Goal: Task Accomplishment & Management: Use online tool/utility

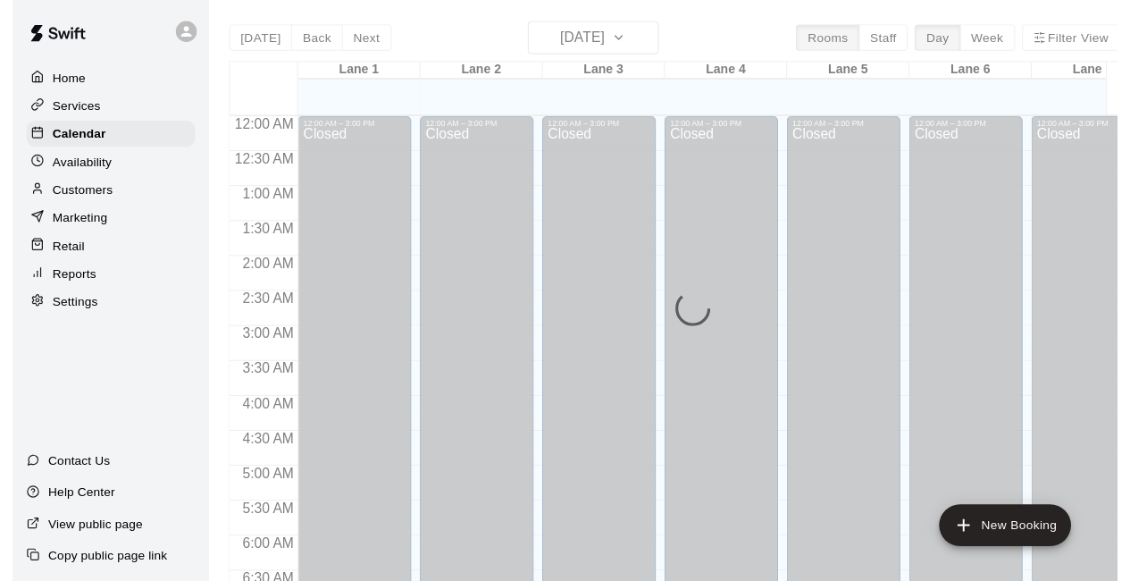
scroll to position [1165, 0]
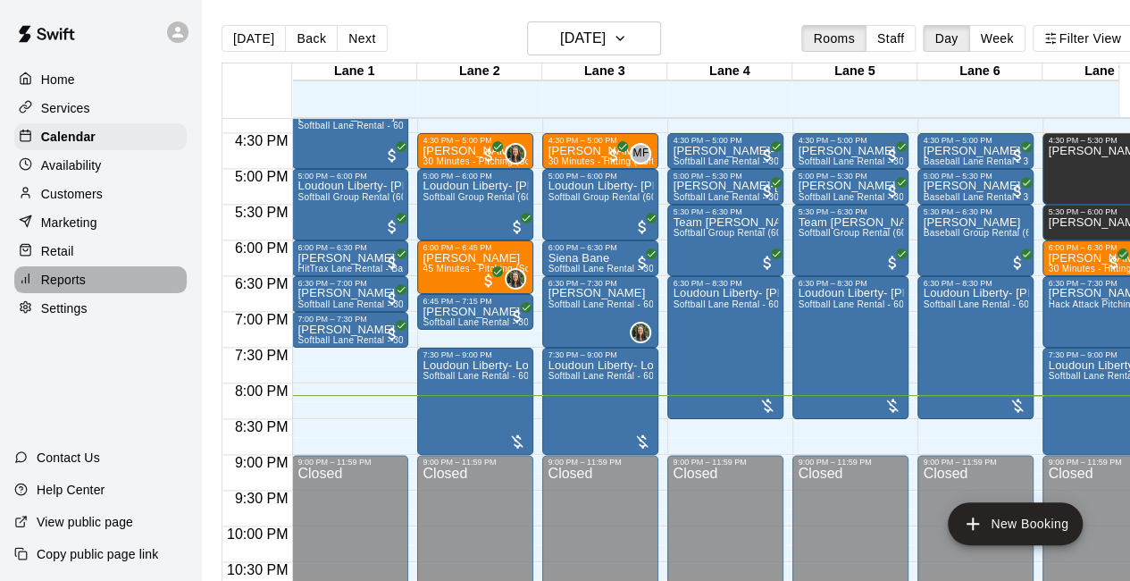
click at [104, 289] on div "Reports" at bounding box center [100, 279] width 172 height 27
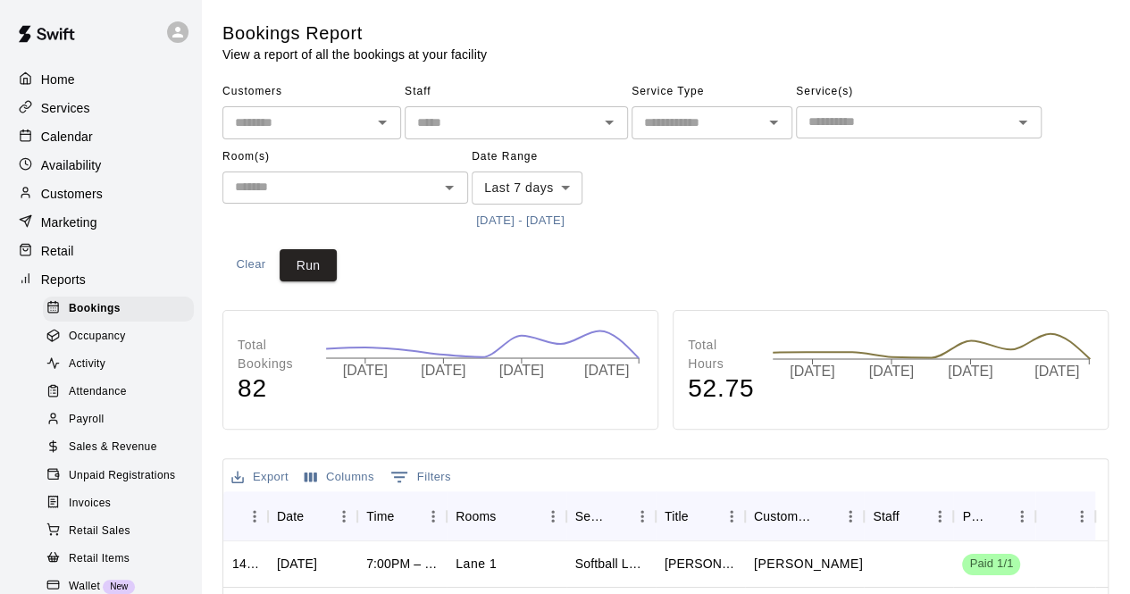
click at [122, 457] on span "Sales & Revenue" at bounding box center [113, 448] width 88 height 18
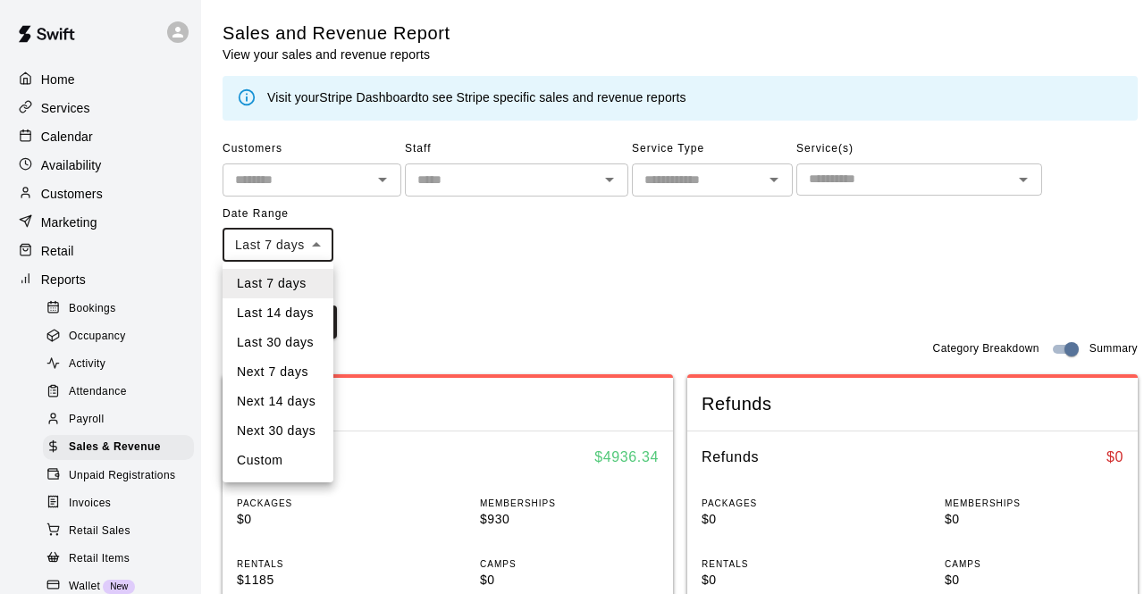
click at [280, 458] on li "Custom" at bounding box center [277, 460] width 111 height 29
type input "******"
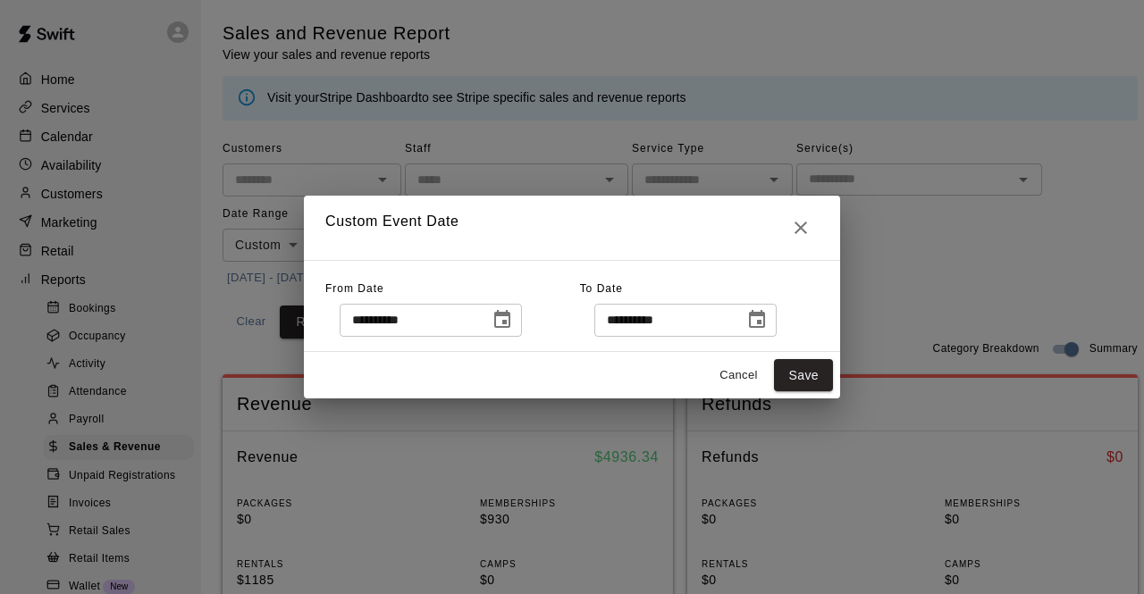
click at [513, 329] on icon "Choose date, selected date is Sep 10, 2025" at bounding box center [501, 319] width 21 height 21
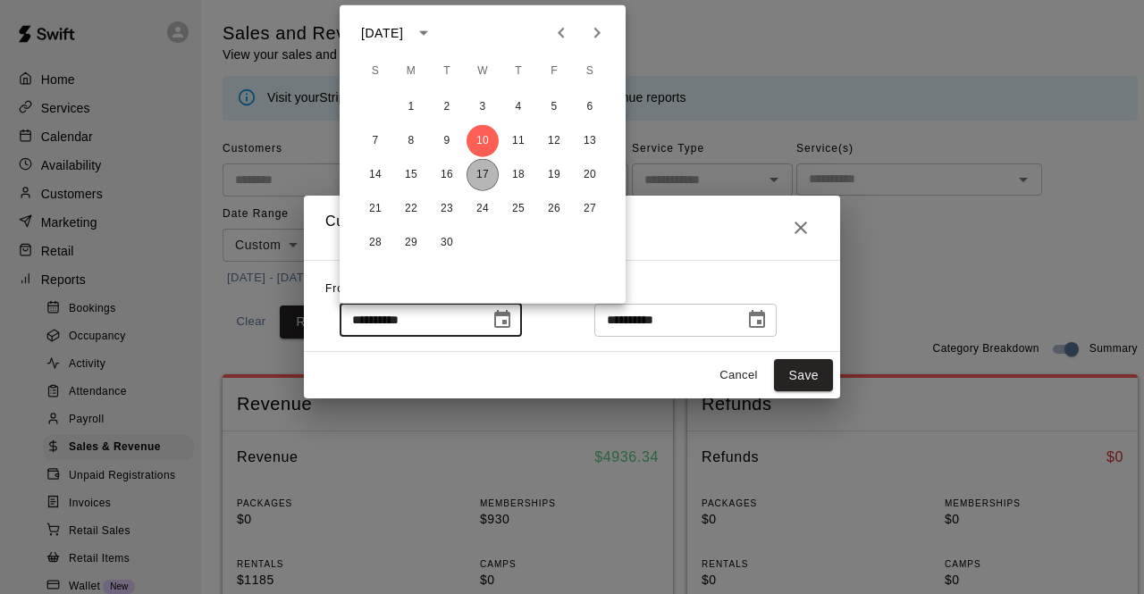
click at [487, 176] on button "17" at bounding box center [482, 175] width 32 height 32
type input "**********"
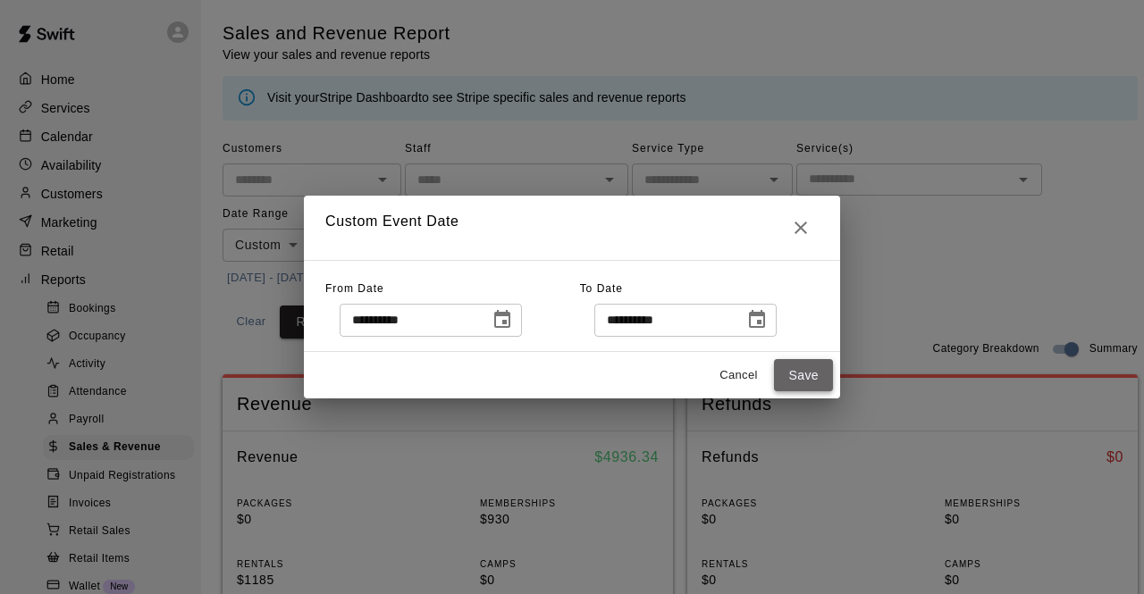
click at [795, 381] on button "Save" at bounding box center [803, 375] width 59 height 33
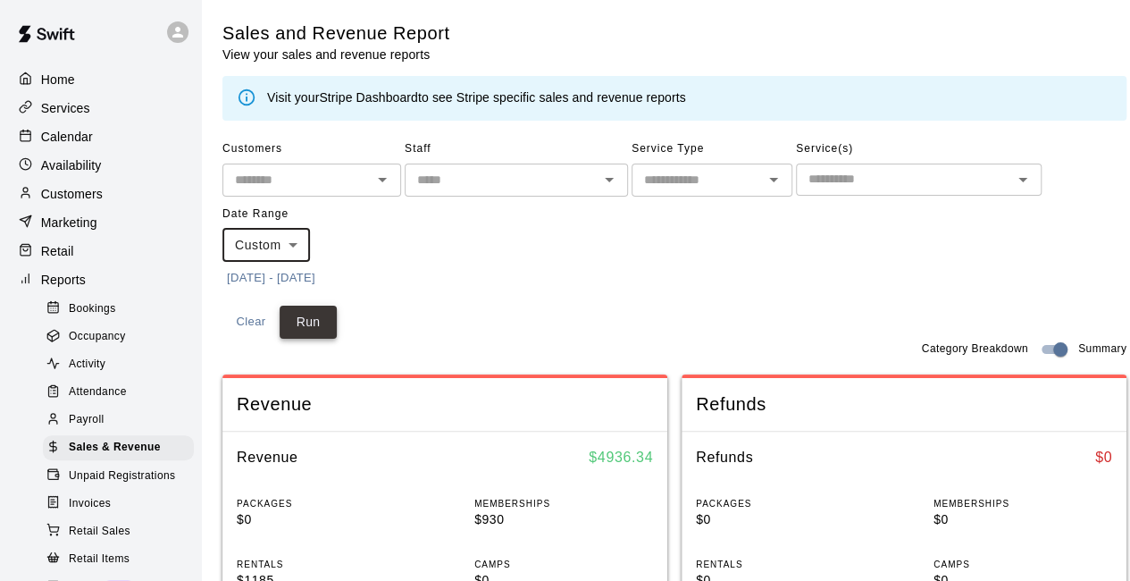
click at [317, 319] on button "Run" at bounding box center [308, 322] width 57 height 33
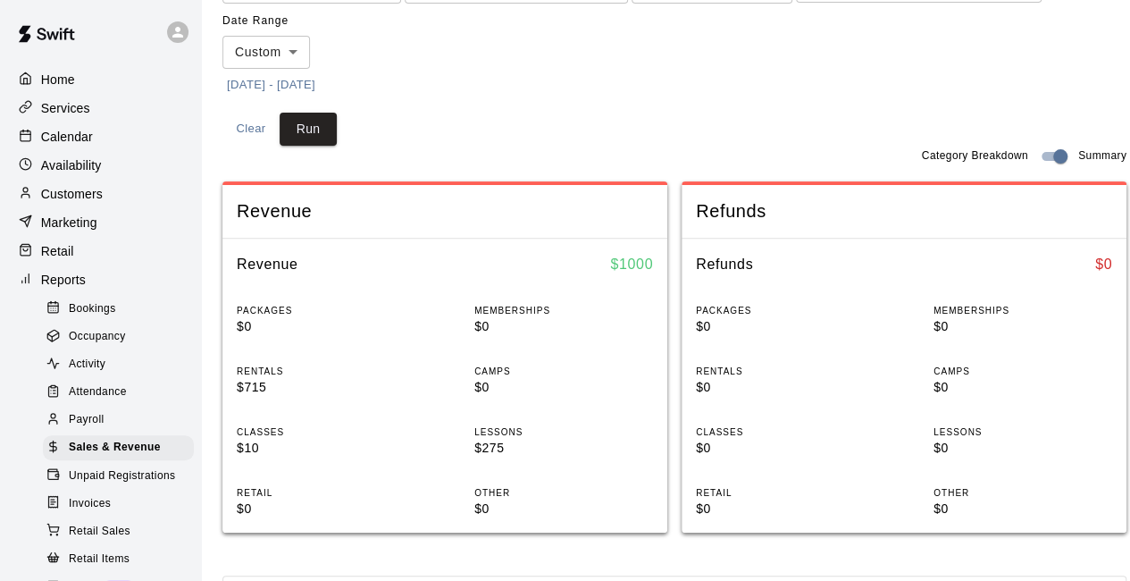
scroll to position [195, 0]
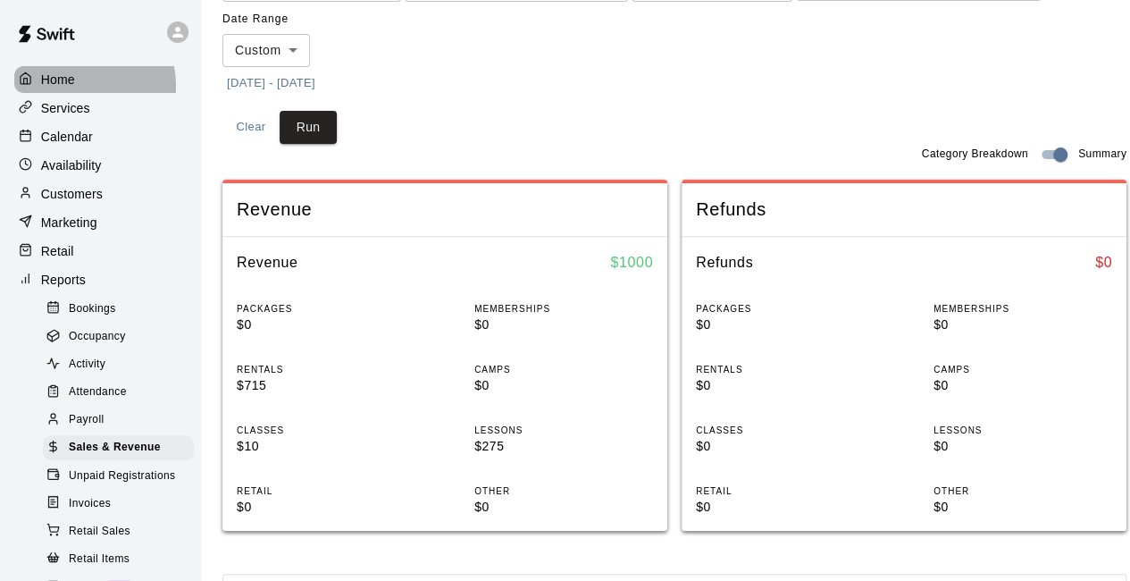
click at [83, 85] on div "Home" at bounding box center [100, 79] width 172 height 27
